Goal: Task Accomplishment & Management: Use online tool/utility

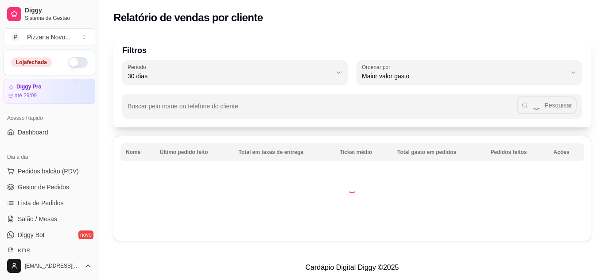
select select "30"
select select "HIGHEST_TOTAL_SPENT_WITH_ORDERS"
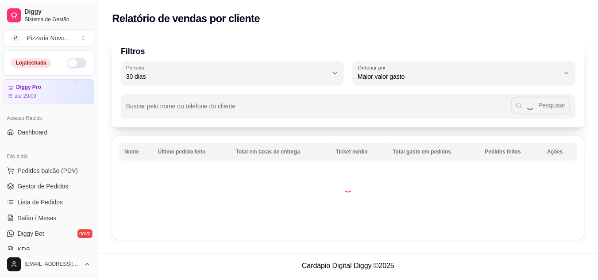
scroll to position [221, 0]
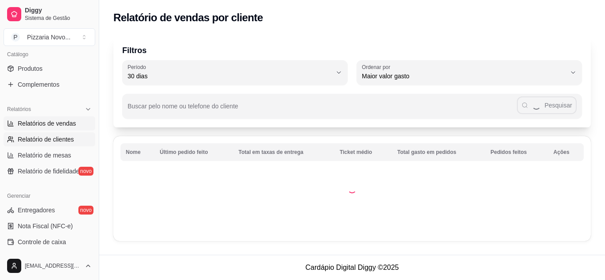
click at [53, 120] on span "Relatórios de vendas" at bounding box center [47, 123] width 58 height 9
select select "ALL"
select select "0"
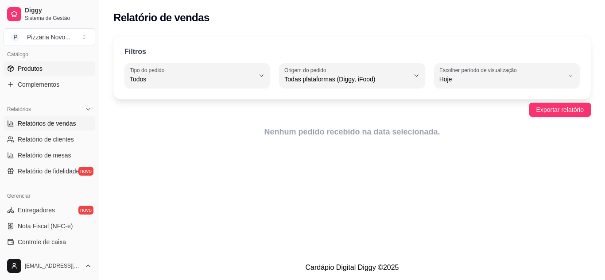
click at [43, 69] on link "Produtos" at bounding box center [50, 69] width 92 height 14
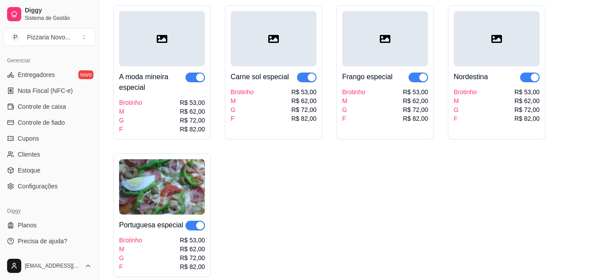
scroll to position [820, 0]
